Goal: Check status: Check status

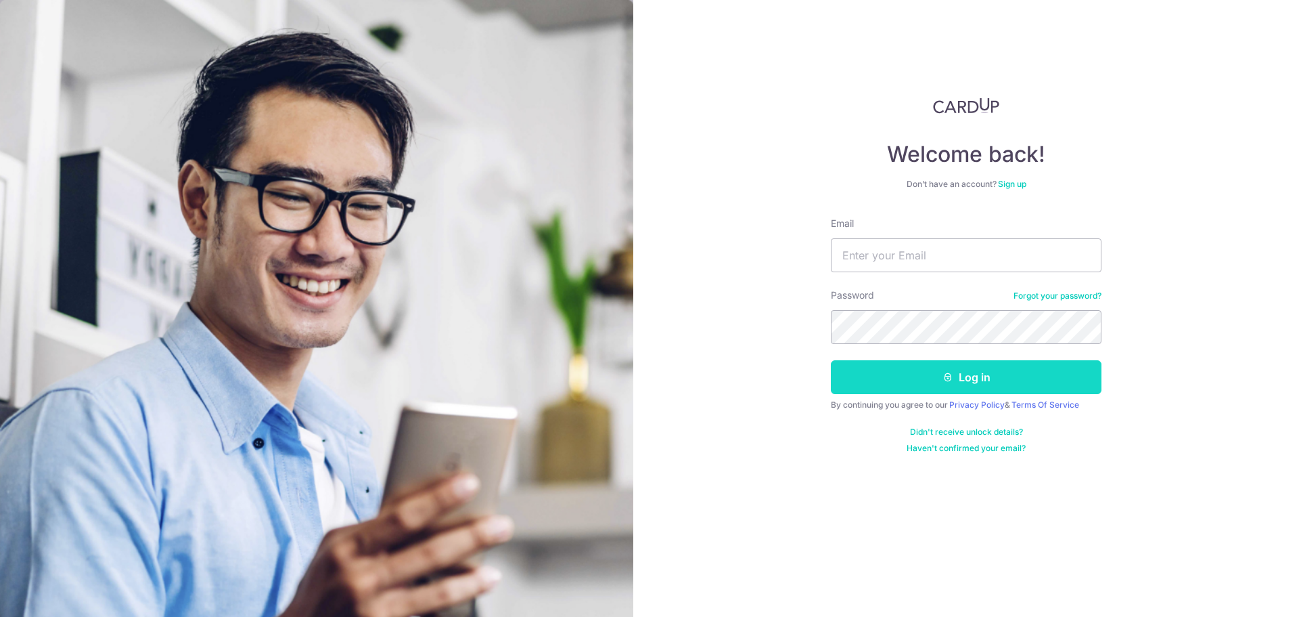
type input "[EMAIL_ADDRESS][DOMAIN_NAME]"
click at [991, 380] on button "Log in" at bounding box center [966, 377] width 271 height 34
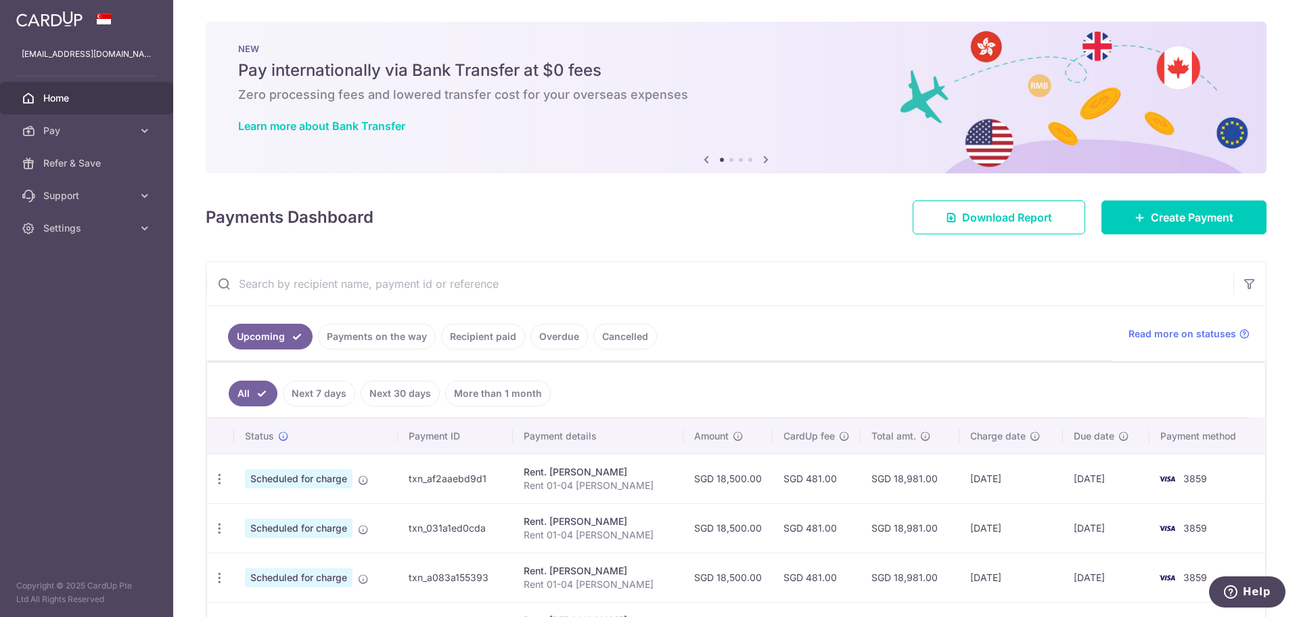
click at [394, 338] on link "Payments on the way" at bounding box center [377, 337] width 118 height 26
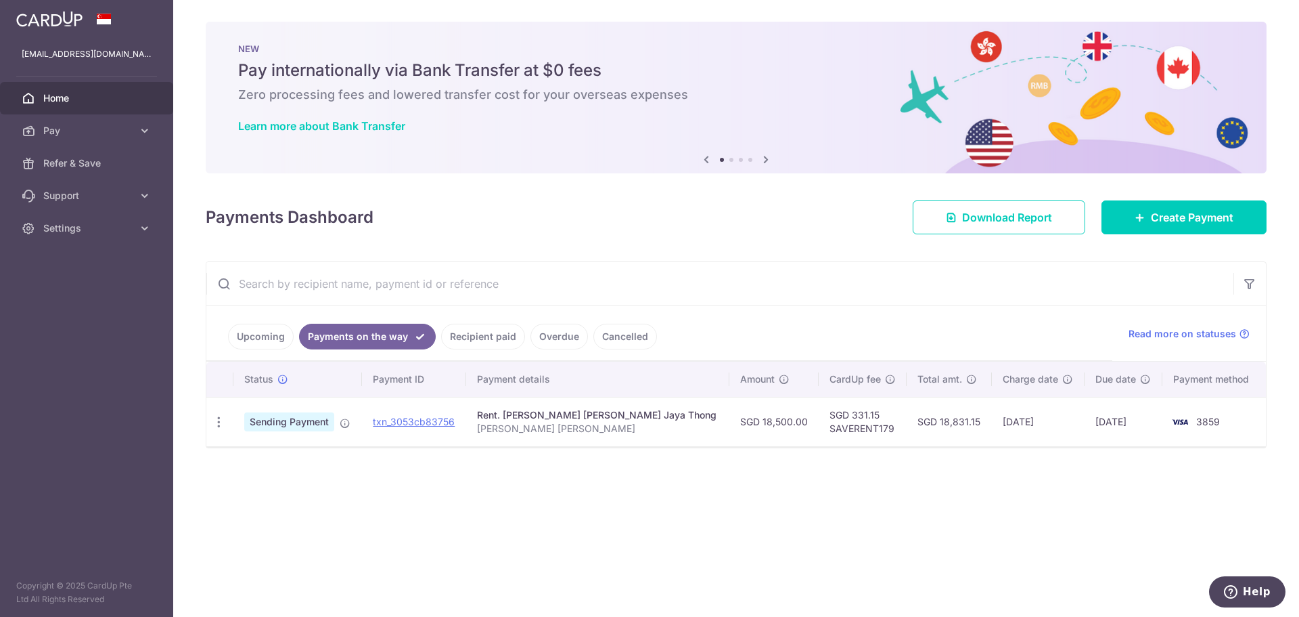
drag, startPoint x: 467, startPoint y: 422, endPoint x: 382, endPoint y: 426, distance: 85.3
click at [382, 426] on td "txn_3053cb83756 Download Payment Receipt" at bounding box center [414, 421] width 104 height 49
copy link "txn_3053cb83756"
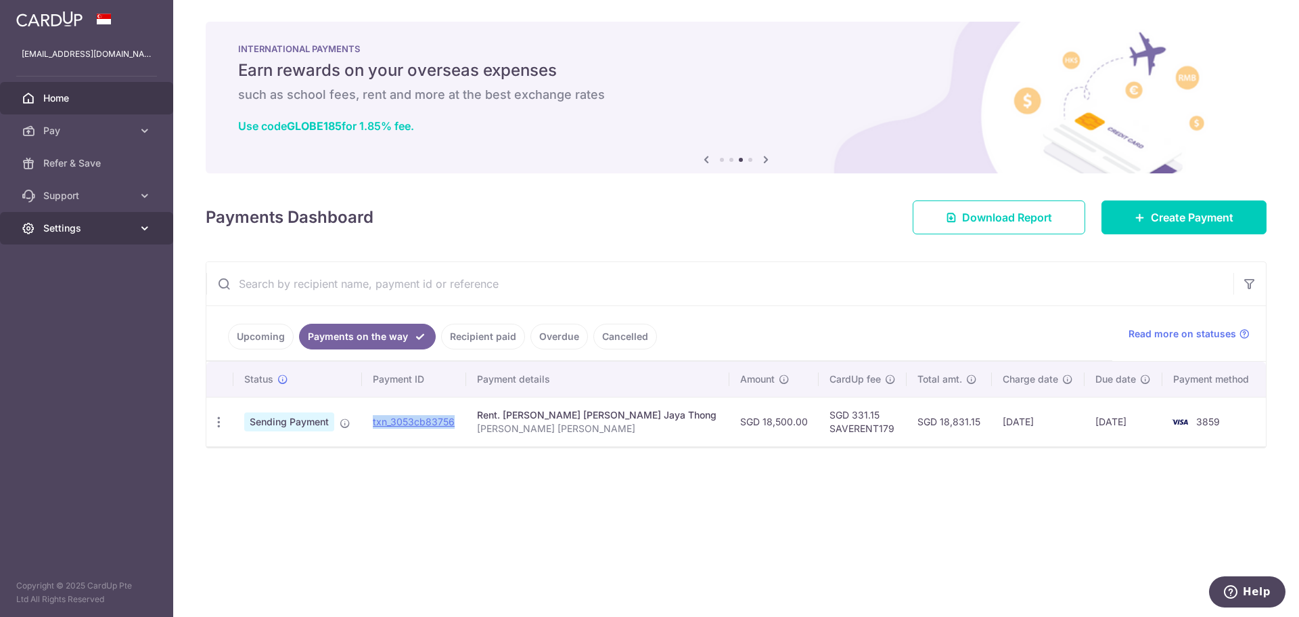
click at [141, 232] on icon at bounding box center [145, 228] width 14 height 14
click at [79, 296] on span "Logout" at bounding box center [87, 293] width 89 height 14
